Goal: Navigation & Orientation: Find specific page/section

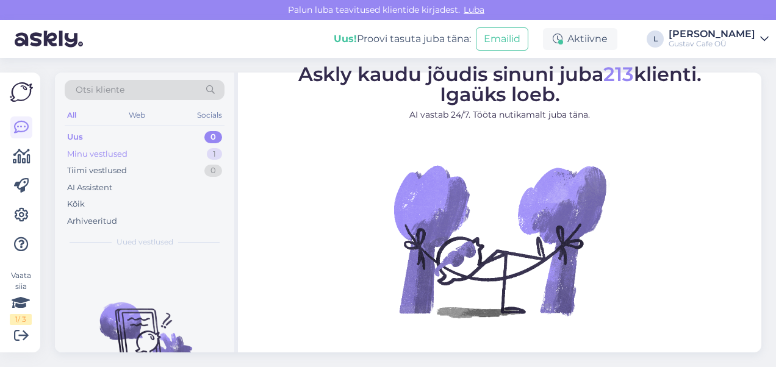
click at [147, 153] on div "Minu vestlused 1" at bounding box center [145, 154] width 160 height 17
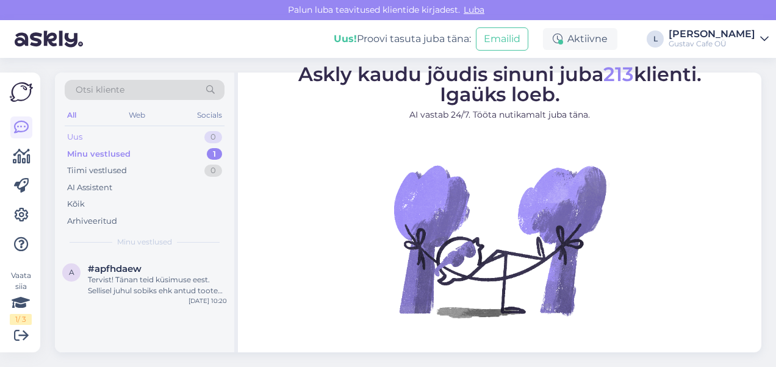
click at [135, 138] on div "Uus 0" at bounding box center [145, 137] width 160 height 17
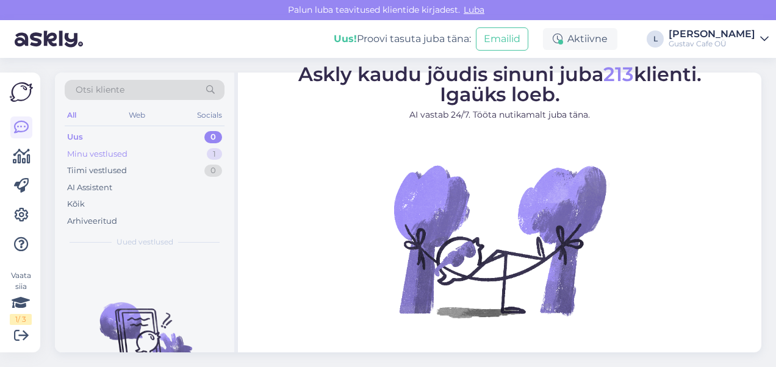
click at [117, 157] on div "Minu vestlused" at bounding box center [97, 154] width 60 height 12
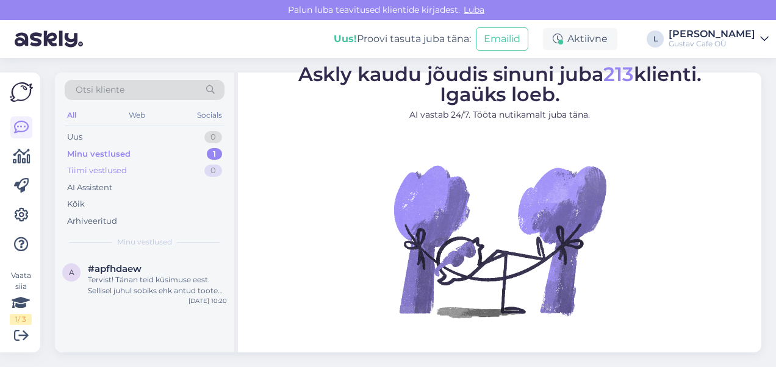
drag, startPoint x: 120, startPoint y: 172, endPoint x: 121, endPoint y: 162, distance: 9.8
click at [120, 172] on div "Tiimi vestlused" at bounding box center [97, 171] width 60 height 12
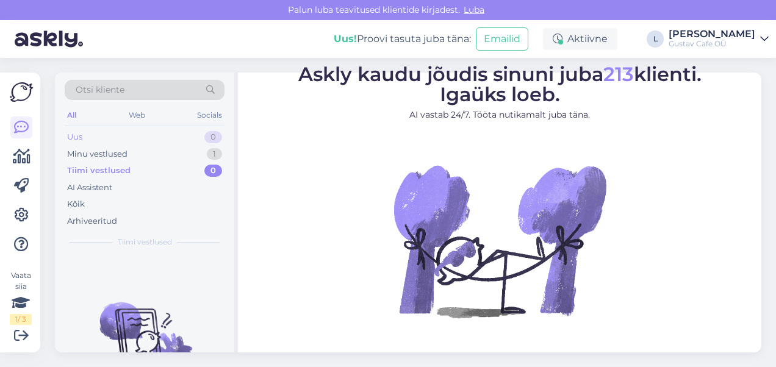
click at [121, 137] on div "Uus 0" at bounding box center [145, 137] width 160 height 17
click at [12, 132] on link at bounding box center [21, 128] width 22 height 22
